Goal: Find specific page/section: Find specific page/section

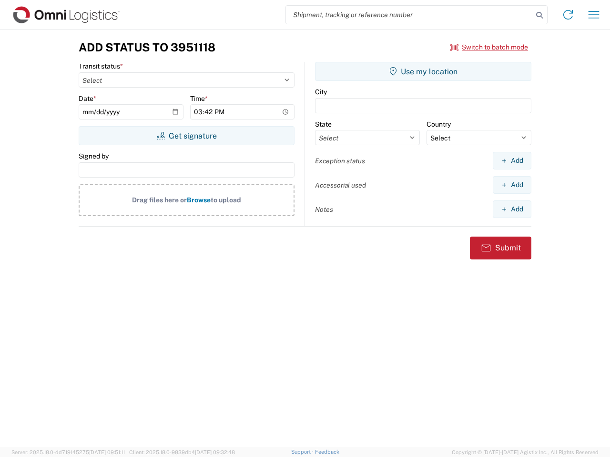
click at [409, 15] on input "search" at bounding box center [409, 15] width 247 height 18
click at [539, 15] on icon at bounding box center [539, 15] width 13 height 13
click at [568, 15] on icon at bounding box center [567, 14] width 15 height 15
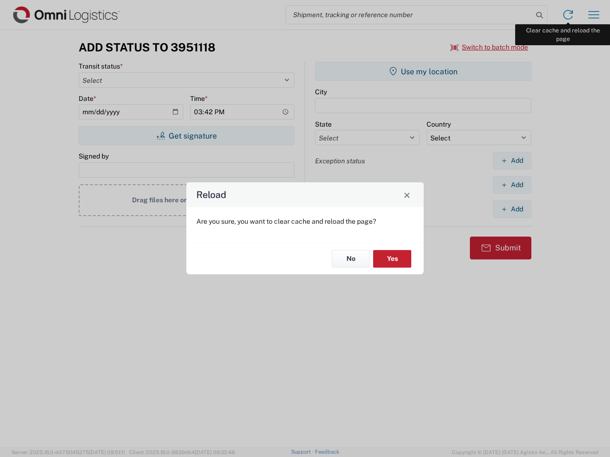
click at [594, 15] on div "Reload Are you sure, you want to clear cache and reload the page? No Yes" at bounding box center [305, 228] width 610 height 457
click at [489, 47] on div "Reload Are you sure, you want to clear cache and reload the page? No Yes" at bounding box center [305, 228] width 610 height 457
click at [186, 136] on div "Reload Are you sure, you want to clear cache and reload the page? No Yes" at bounding box center [305, 228] width 610 height 457
click at [423, 71] on div "Reload Are you sure, you want to clear cache and reload the page? No Yes" at bounding box center [305, 228] width 610 height 457
click at [512, 161] on div "Reload Are you sure, you want to clear cache and reload the page? No Yes" at bounding box center [305, 228] width 610 height 457
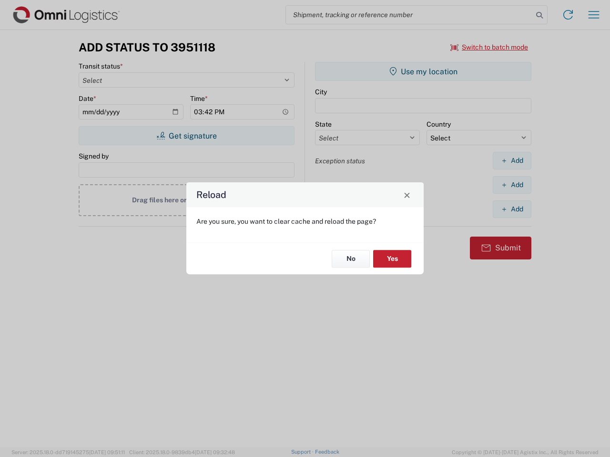
click at [512, 185] on div "Reload Are you sure, you want to clear cache and reload the page? No Yes" at bounding box center [305, 228] width 610 height 457
click at [512, 209] on div "Reload Are you sure, you want to clear cache and reload the page? No Yes" at bounding box center [305, 228] width 610 height 457
